Goal: Information Seeking & Learning: Learn about a topic

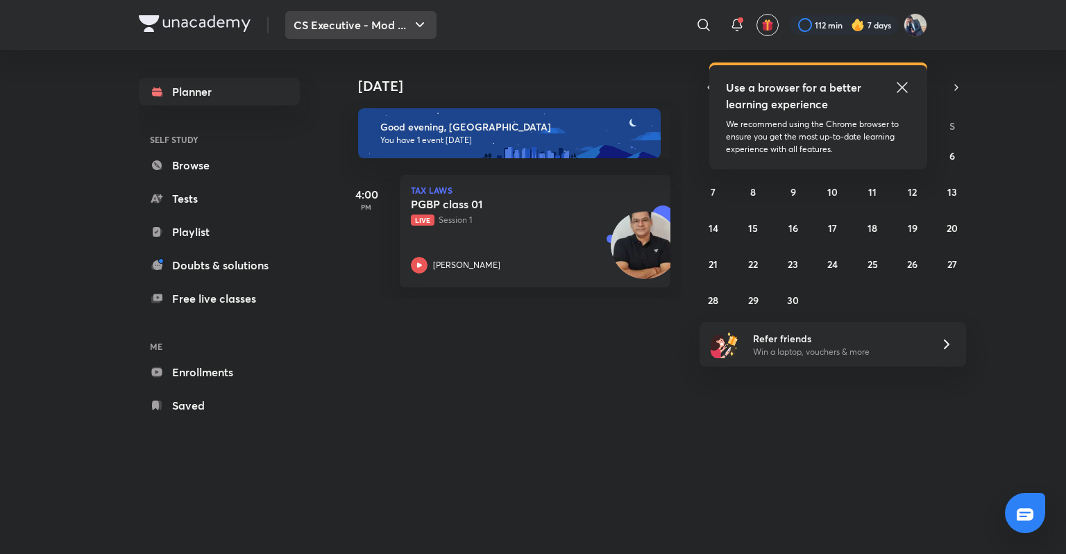
click at [423, 25] on icon "button" at bounding box center [420, 25] width 17 height 17
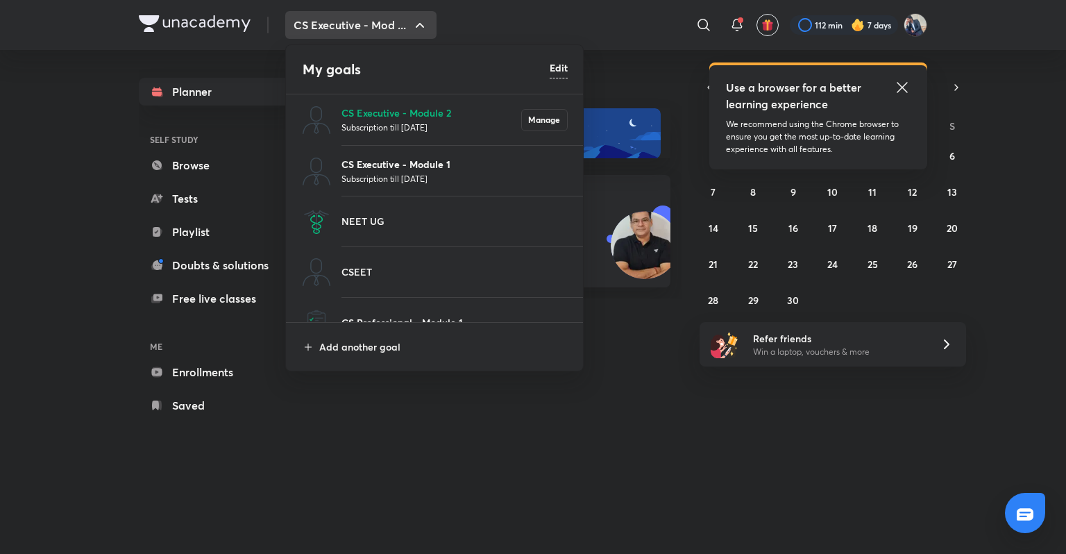
click at [403, 160] on p "CS Executive - Module 1" at bounding box center [454, 164] width 226 height 15
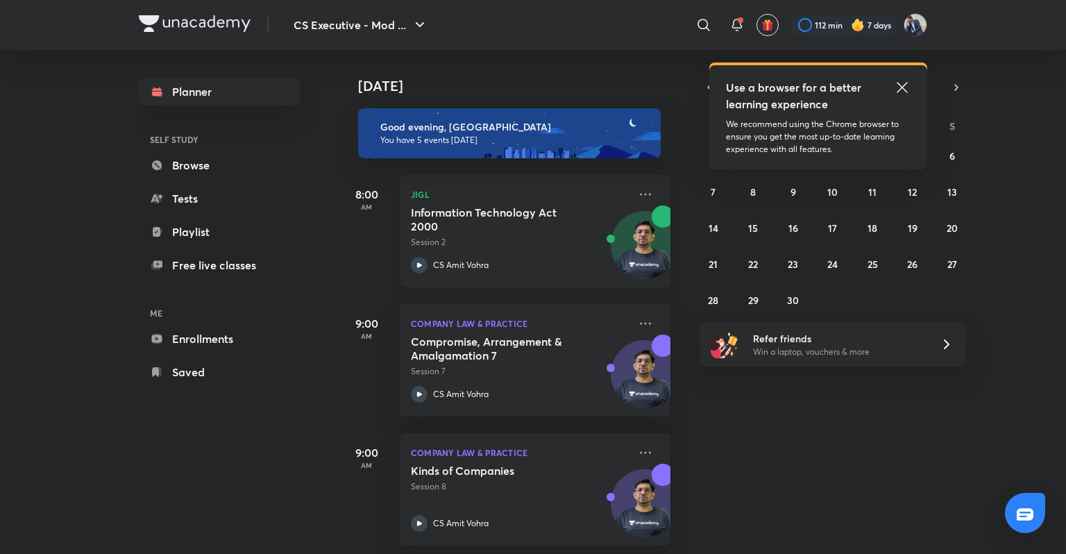
click at [480, 212] on h5 "Information Technology Act 2000" at bounding box center [497, 219] width 173 height 28
click at [448, 254] on div "Information Technology Act 2000 Session 2 CS Amit Vohra" at bounding box center [520, 239] width 218 height 68
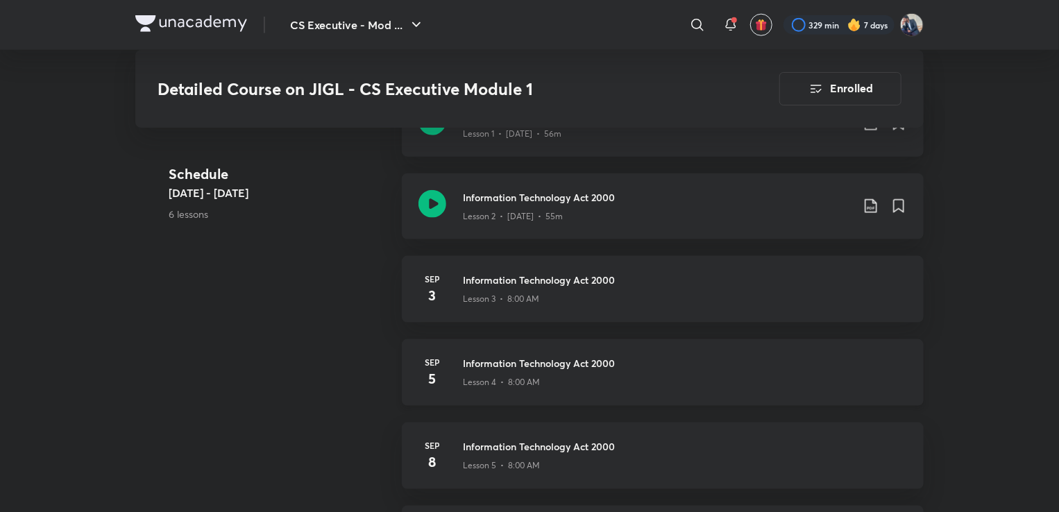
scroll to position [722, 0]
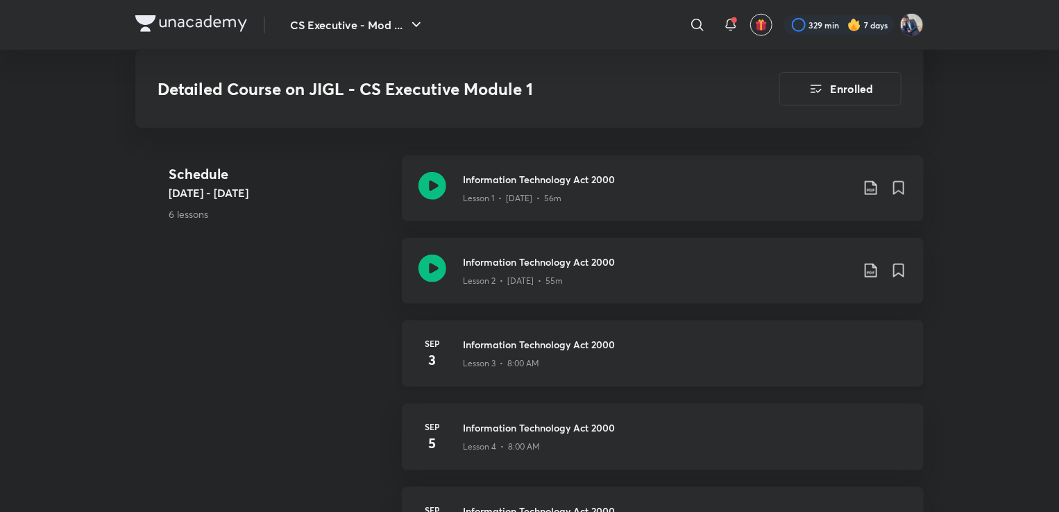
click at [428, 350] on h4 "3" at bounding box center [432, 360] width 28 height 21
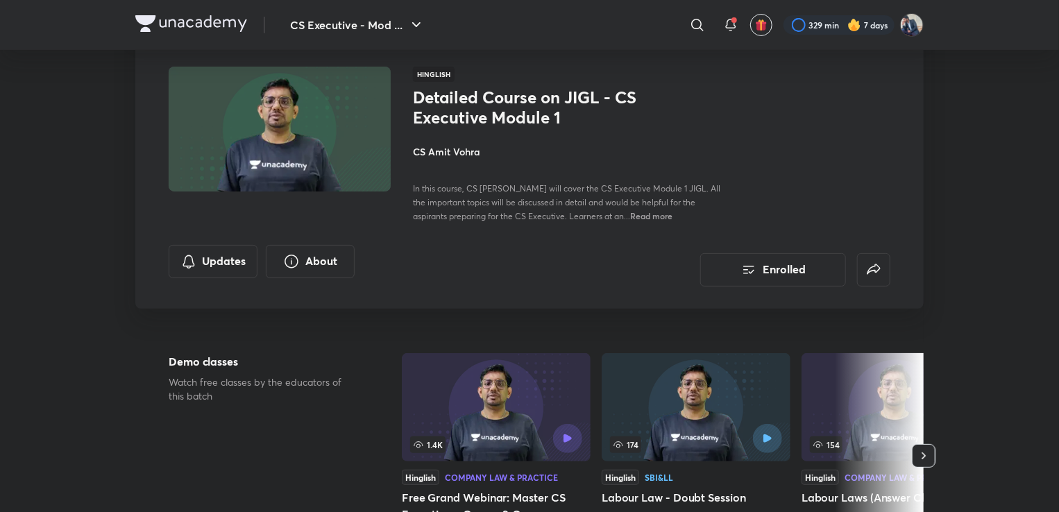
scroll to position [0, 0]
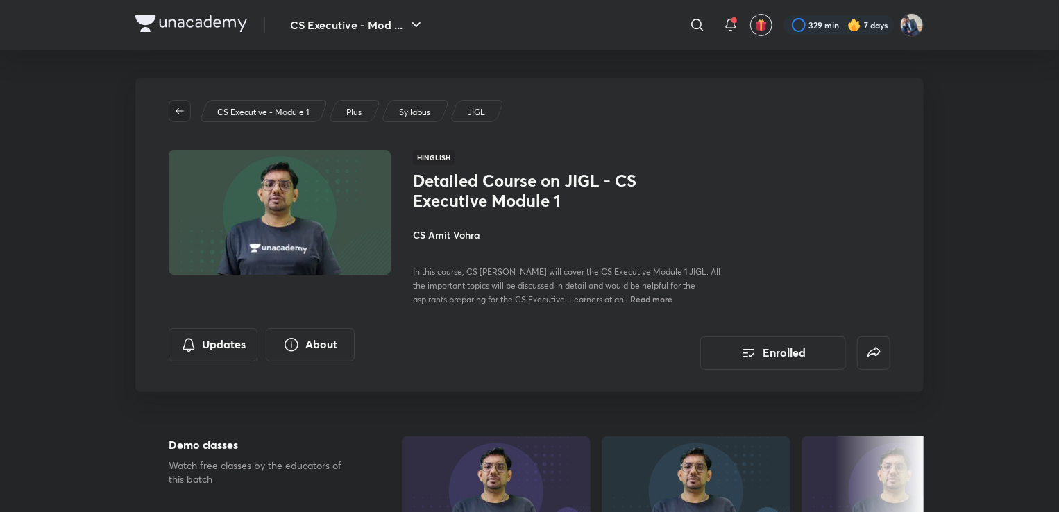
click at [185, 115] on span "button" at bounding box center [179, 110] width 21 height 11
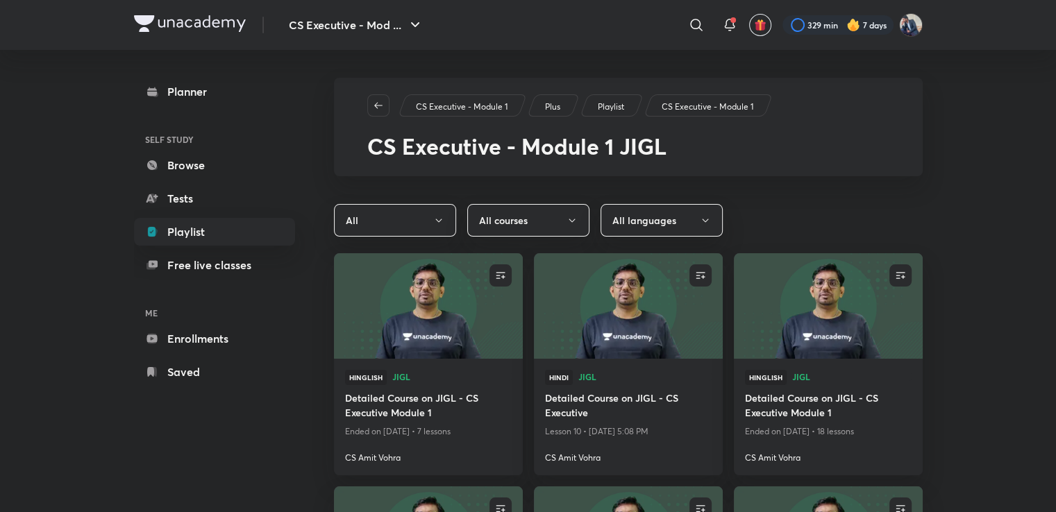
click at [185, 115] on div "Planner SELF STUDY Browse Tests Playlist Free live classes ME Enrollments Saved" at bounding box center [214, 232] width 161 height 308
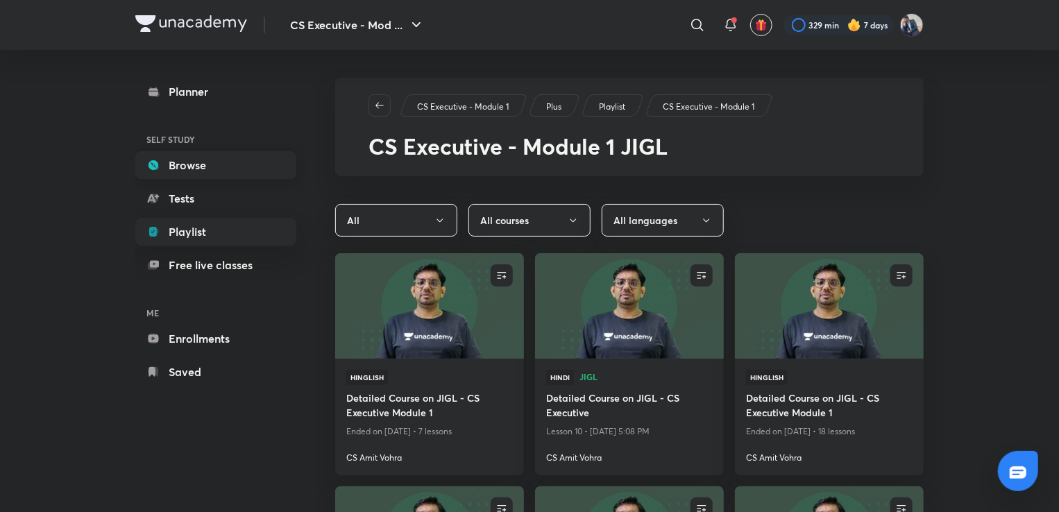
click at [210, 162] on link "Browse" at bounding box center [215, 165] width 161 height 28
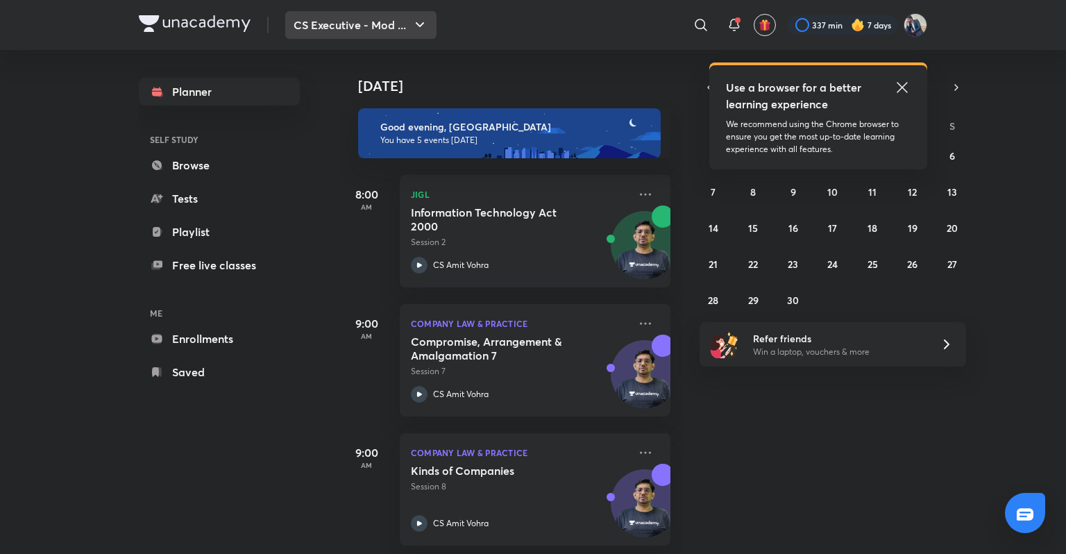
click at [434, 24] on button "CS Executive - Mod ..." at bounding box center [360, 25] width 151 height 28
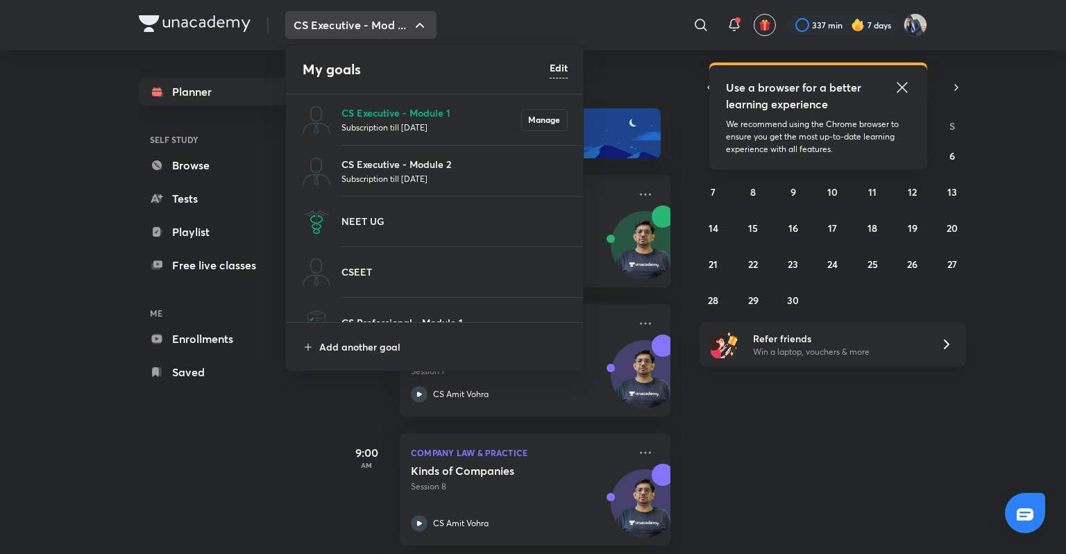
click at [417, 174] on p "Subscription till 21 Aug 2026" at bounding box center [454, 178] width 226 height 14
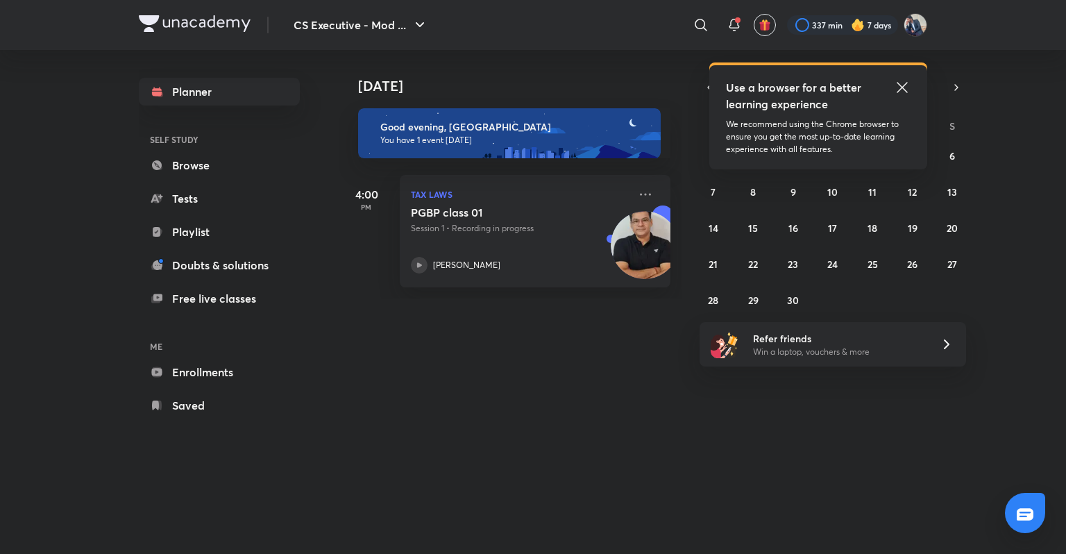
click at [908, 83] on icon at bounding box center [902, 87] width 17 height 17
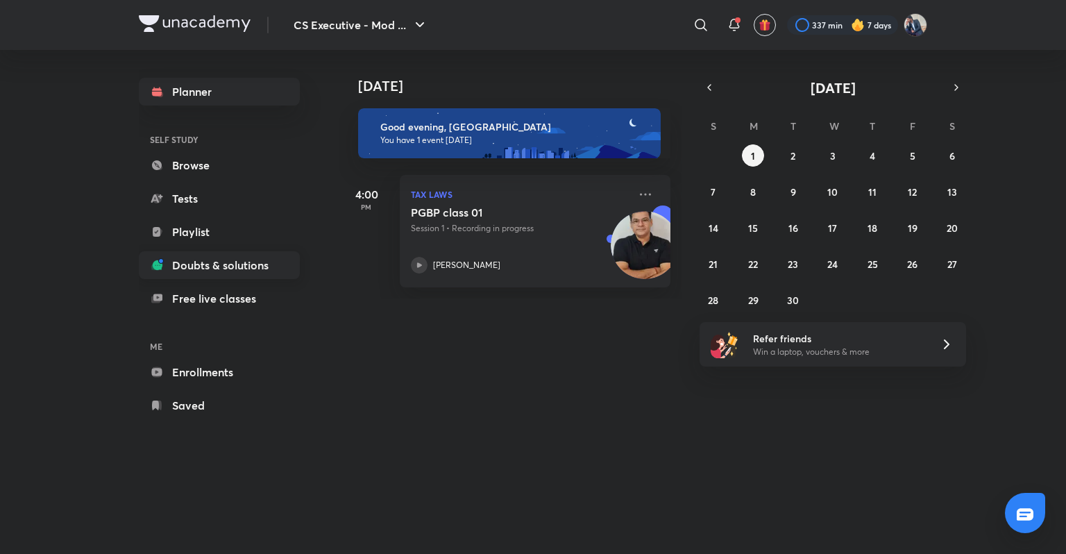
click at [239, 267] on link "Doubts & solutions" at bounding box center [219, 265] width 161 height 28
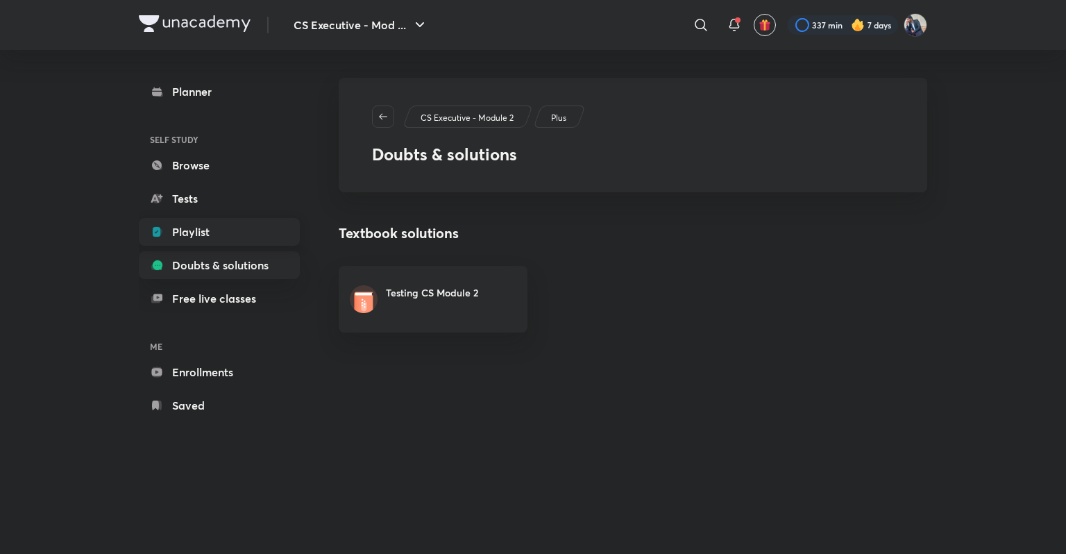
click at [200, 226] on link "Playlist" at bounding box center [219, 232] width 161 height 28
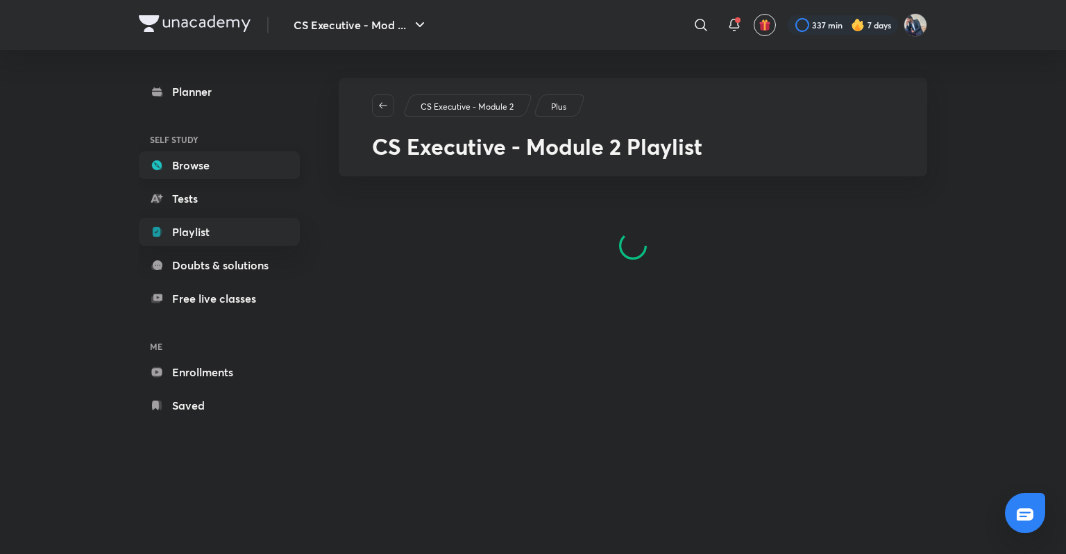
click at [223, 157] on link "Browse" at bounding box center [219, 165] width 161 height 28
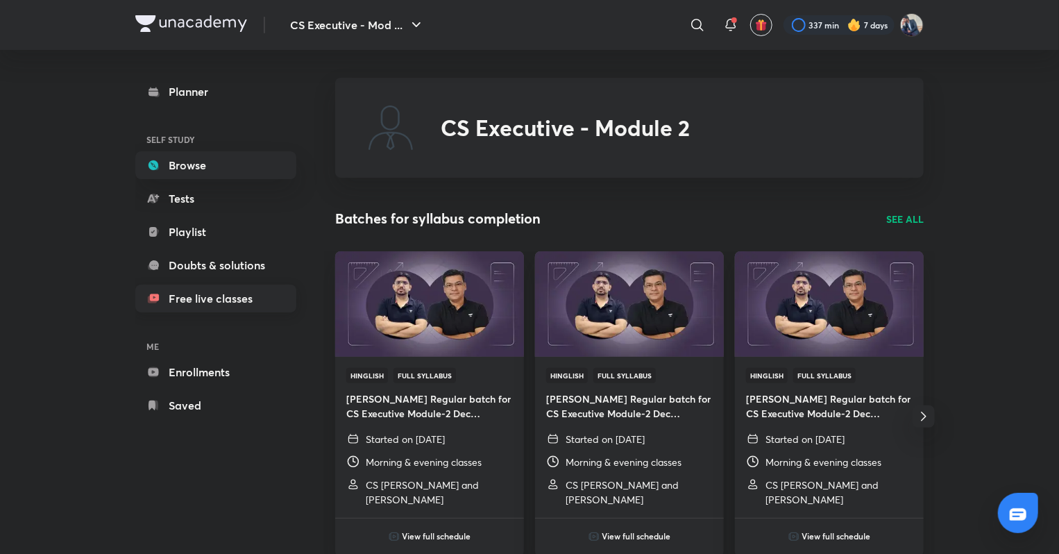
click at [228, 299] on link "Free live classes" at bounding box center [215, 299] width 161 height 28
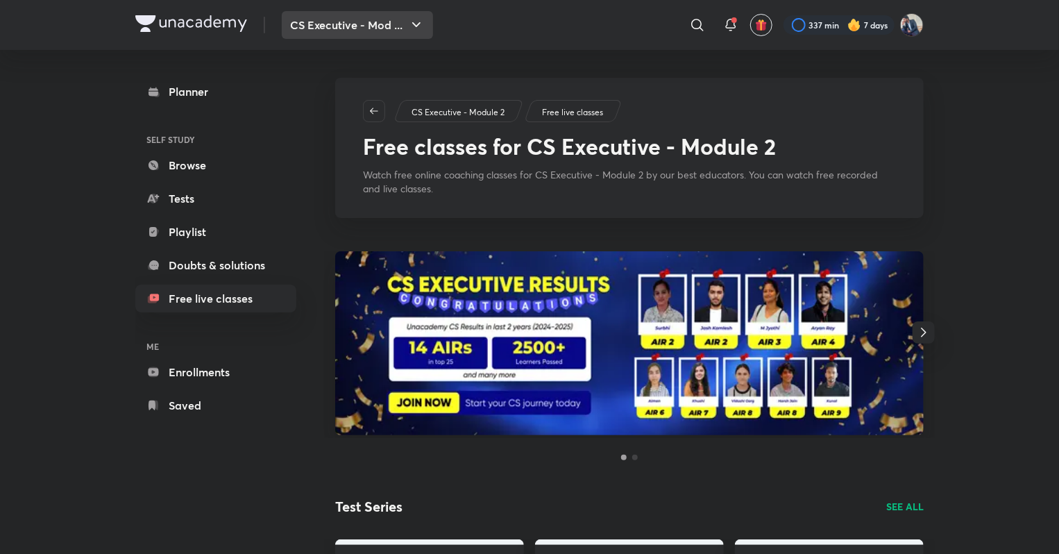
click at [418, 18] on icon "button" at bounding box center [416, 25] width 17 height 17
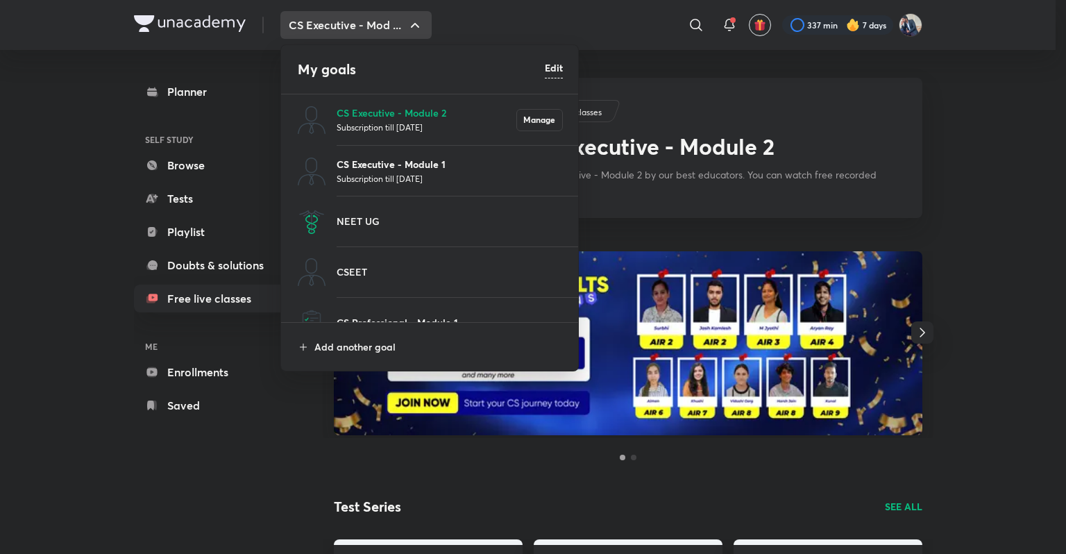
click at [430, 169] on p "CS Executive - Module 1" at bounding box center [450, 164] width 226 height 15
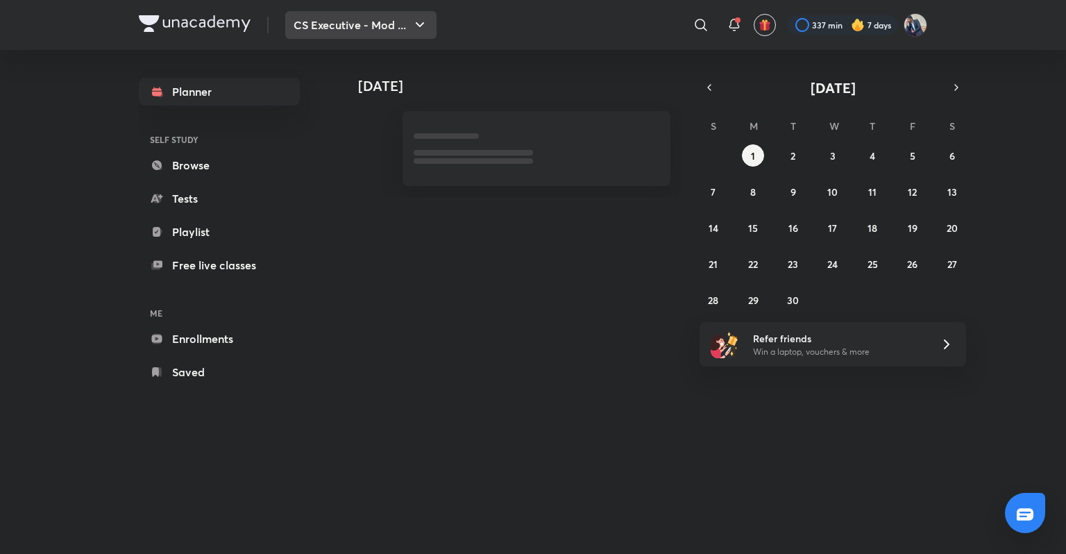
click at [418, 38] on button "CS Executive - Mod ..." at bounding box center [360, 25] width 151 height 28
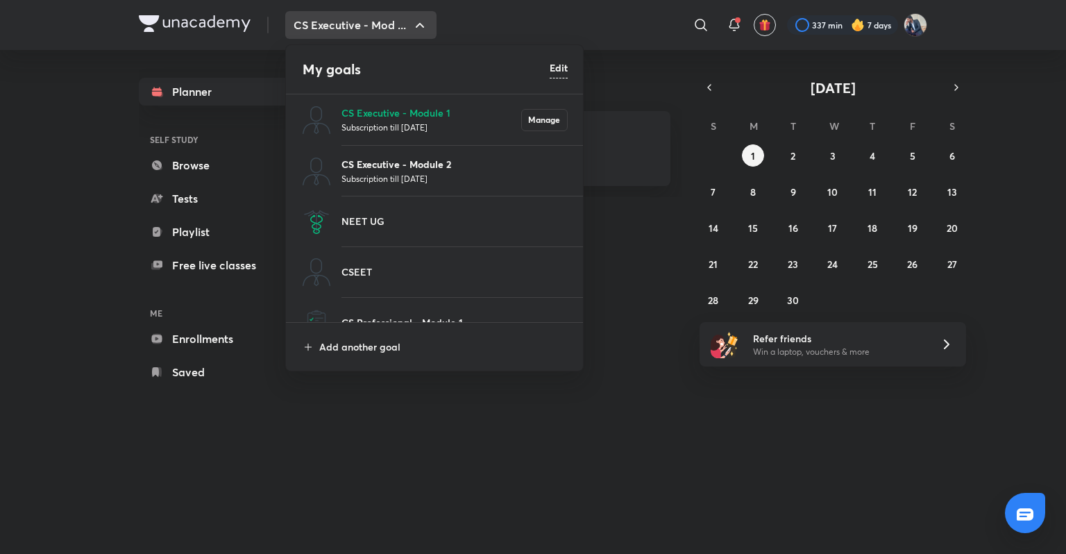
click at [409, 167] on p "CS Executive - Module 2" at bounding box center [454, 164] width 226 height 15
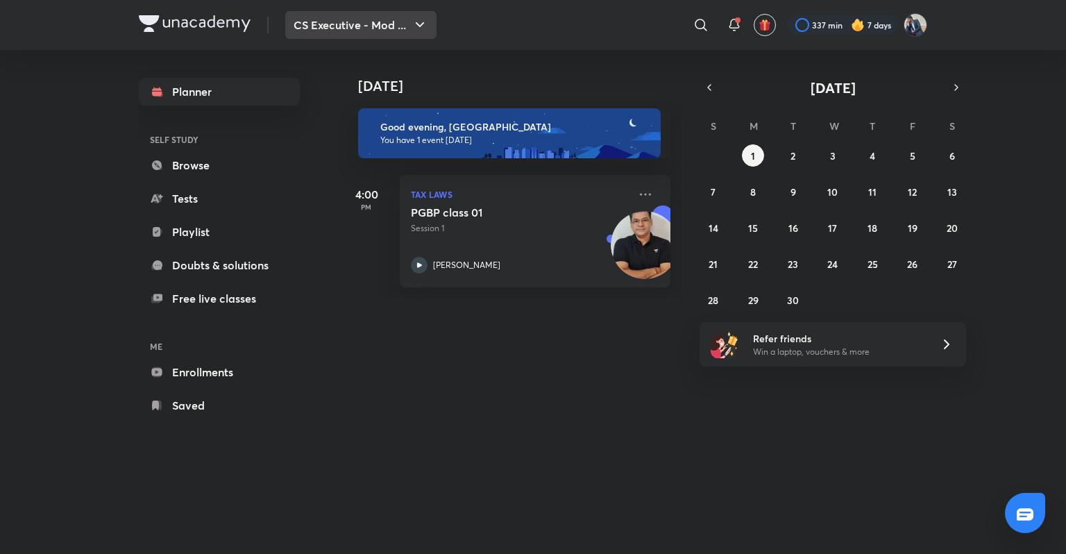
click at [421, 30] on icon "button" at bounding box center [420, 25] width 17 height 17
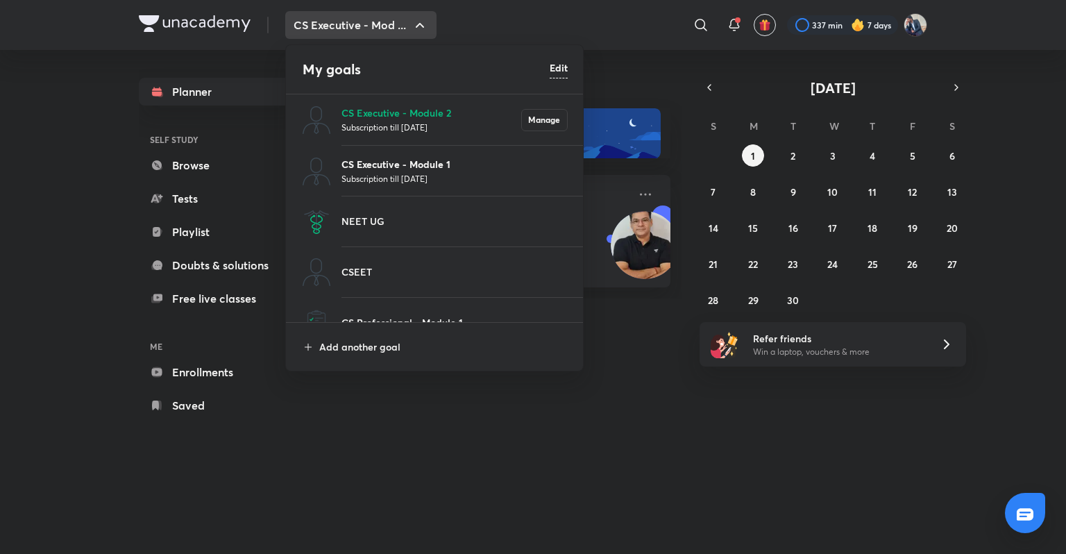
click at [408, 162] on p "CS Executive - Module 1" at bounding box center [454, 164] width 226 height 15
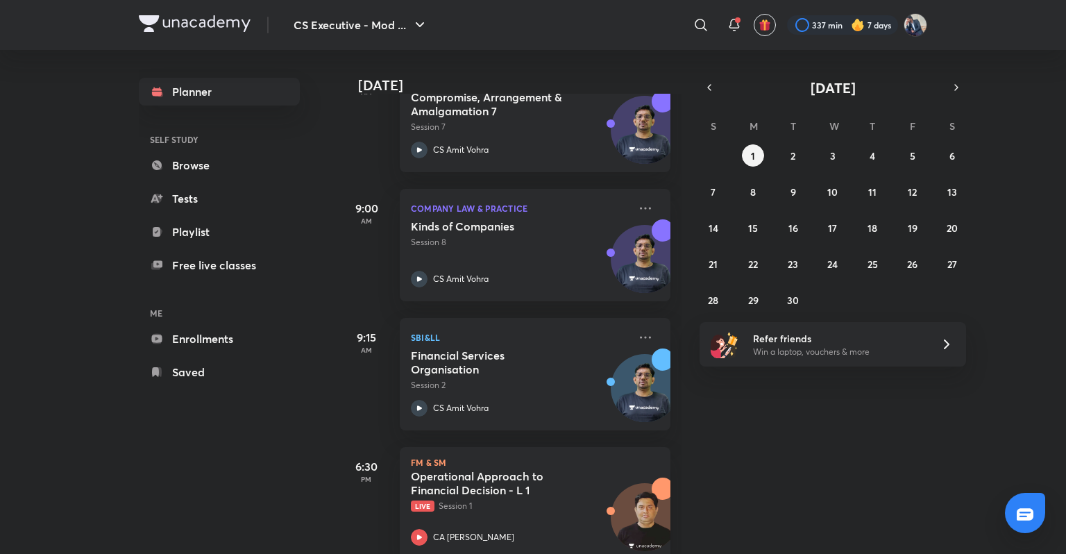
scroll to position [250, 0]
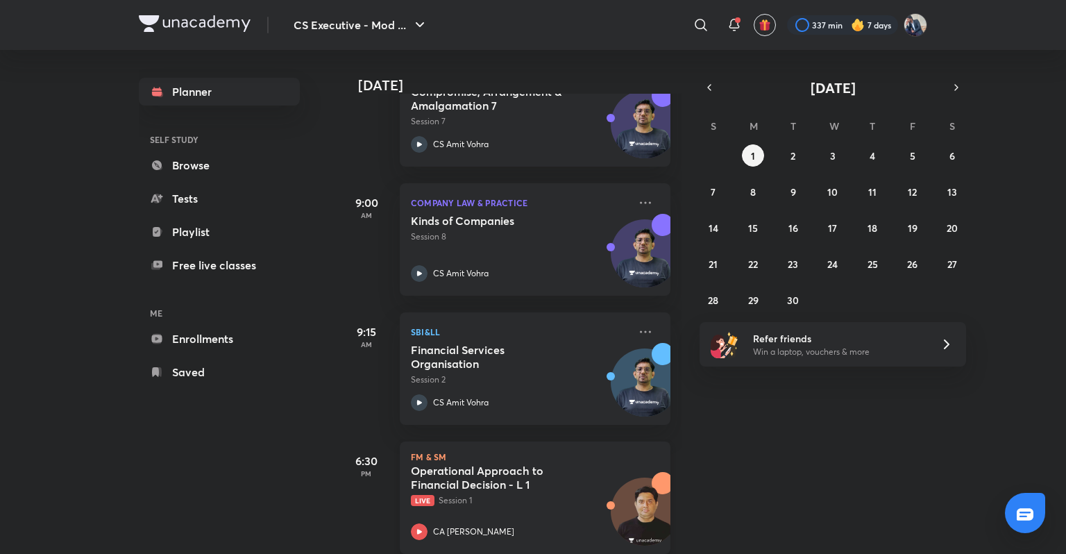
click at [421, 532] on icon at bounding box center [419, 531] width 17 height 17
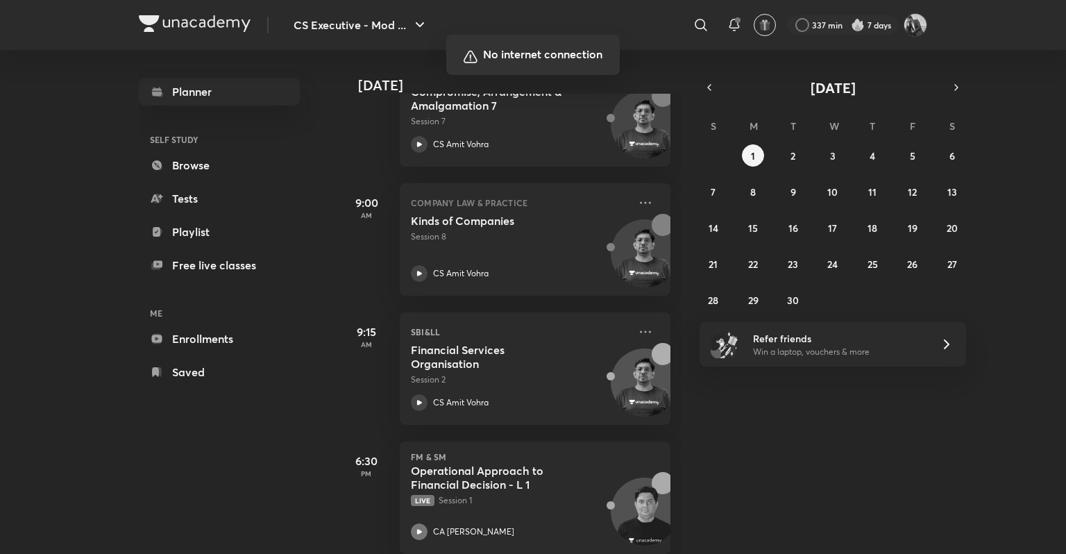
click at [548, 380] on div at bounding box center [533, 277] width 1066 height 554
click at [588, 387] on div at bounding box center [533, 277] width 1066 height 554
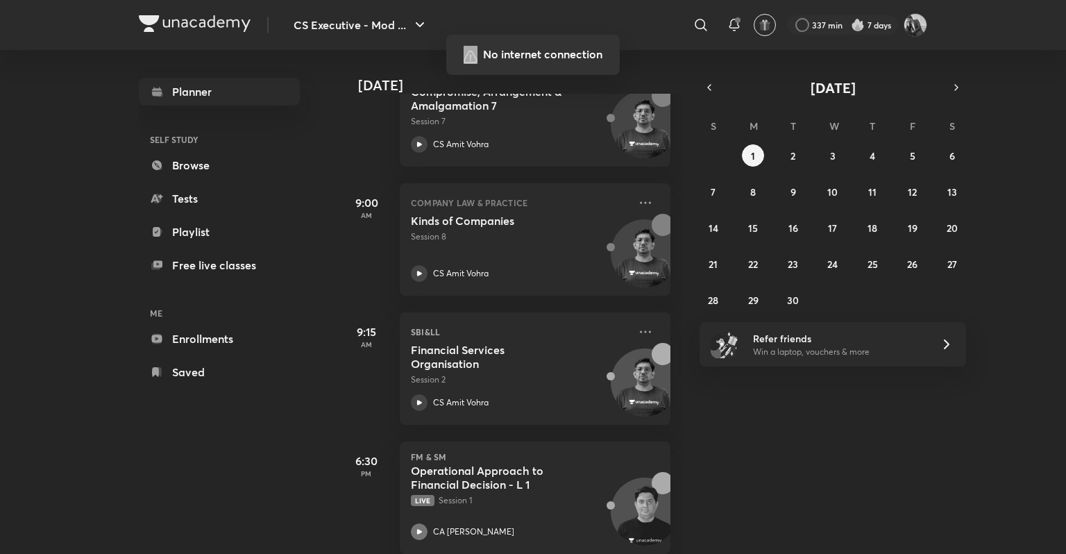
click at [588, 387] on div at bounding box center [533, 277] width 1066 height 554
